Goal: Task Accomplishment & Management: Manage account settings

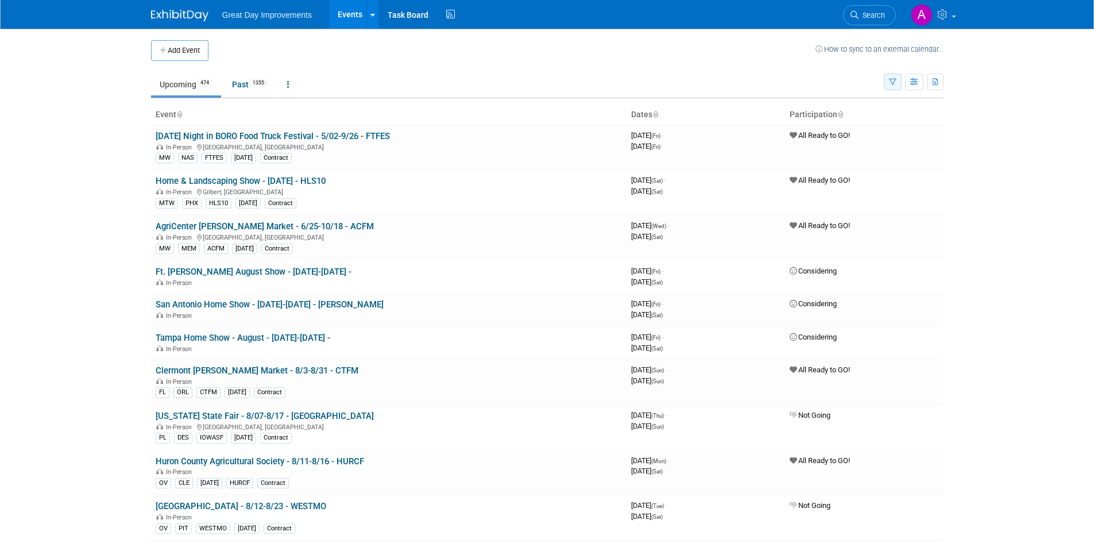
click at [899, 82] on button "button" at bounding box center [893, 81] width 18 height 17
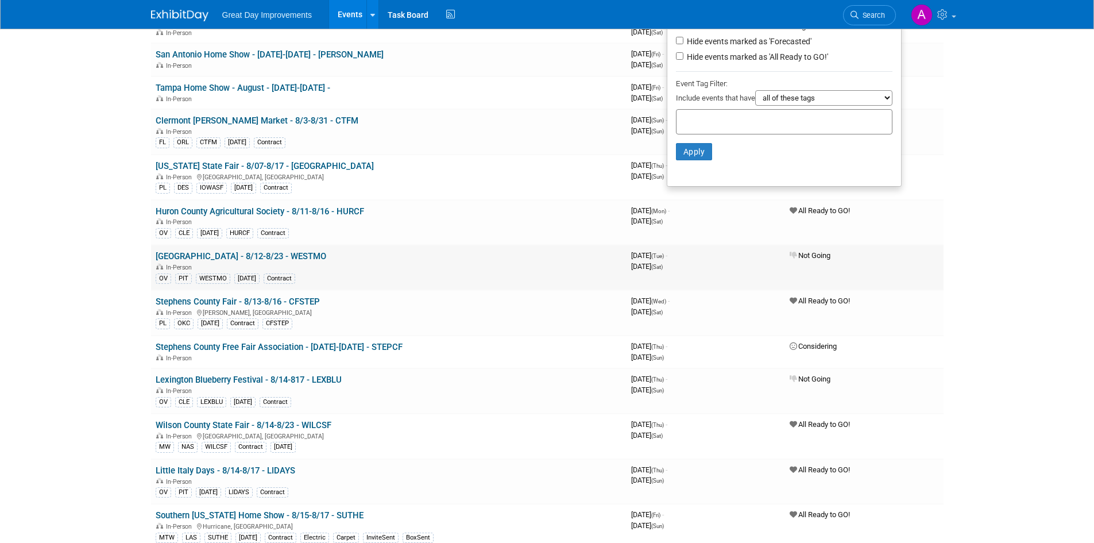
scroll to position [230, 0]
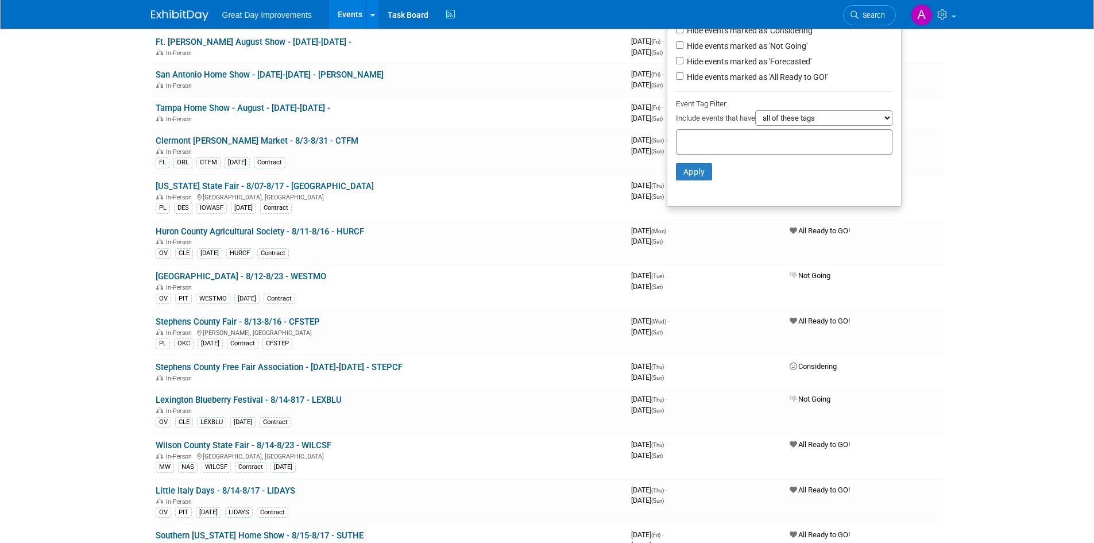
click at [711, 154] on div at bounding box center [784, 141] width 216 height 25
click at [704, 136] on div at bounding box center [784, 141] width 216 height 25
click at [695, 142] on input "text" at bounding box center [727, 139] width 92 height 11
type input "SE"
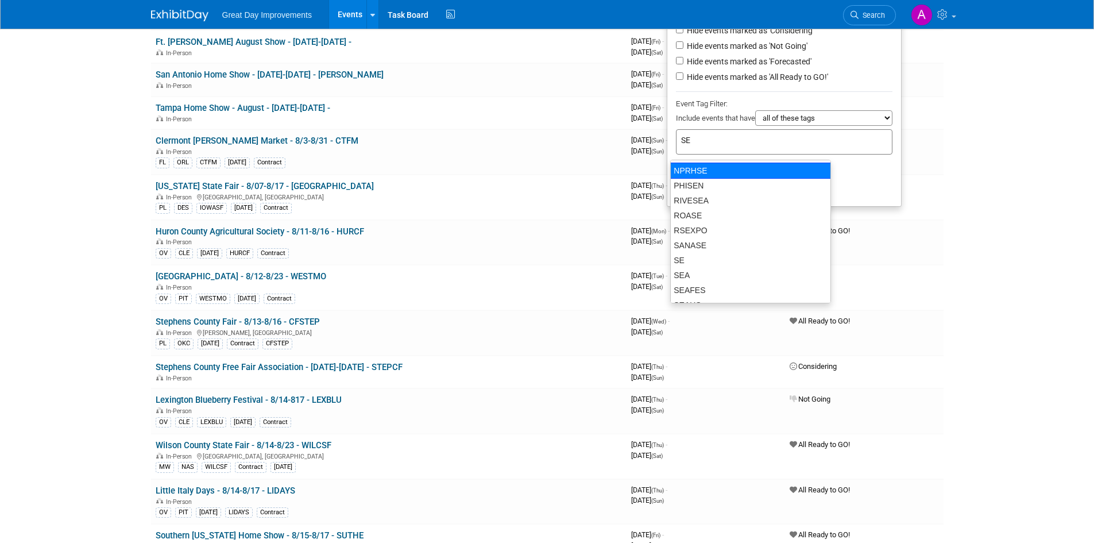
scroll to position [402, 0]
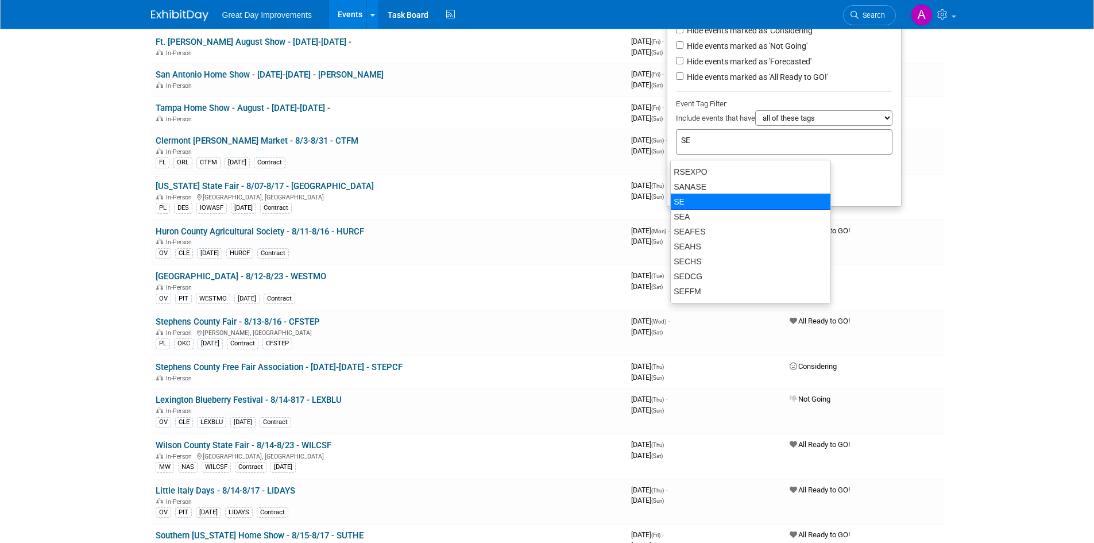
click at [699, 200] on div "SE" at bounding box center [750, 201] width 161 height 16
type input "SE"
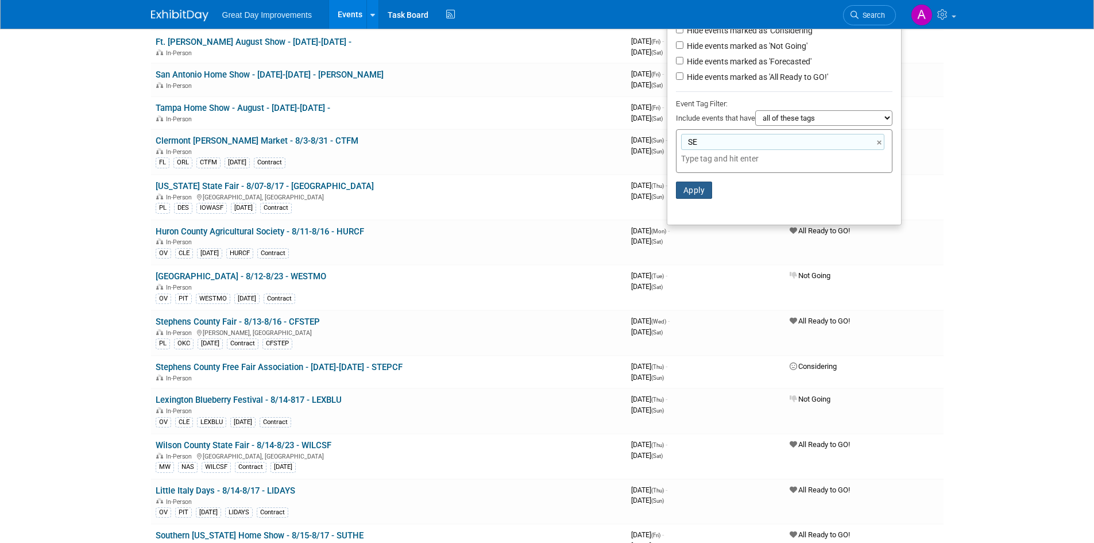
click at [691, 198] on button "Apply" at bounding box center [694, 189] width 37 height 17
